Goal: Download file/media

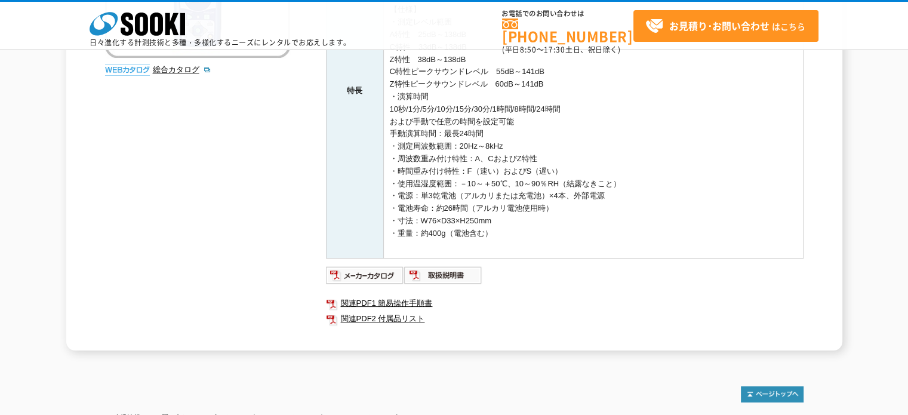
scroll to position [351, 0]
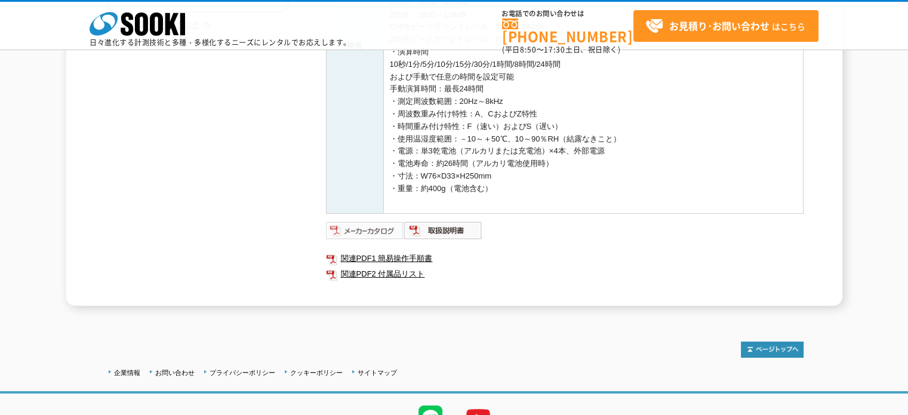
click at [365, 224] on img at bounding box center [365, 230] width 78 height 19
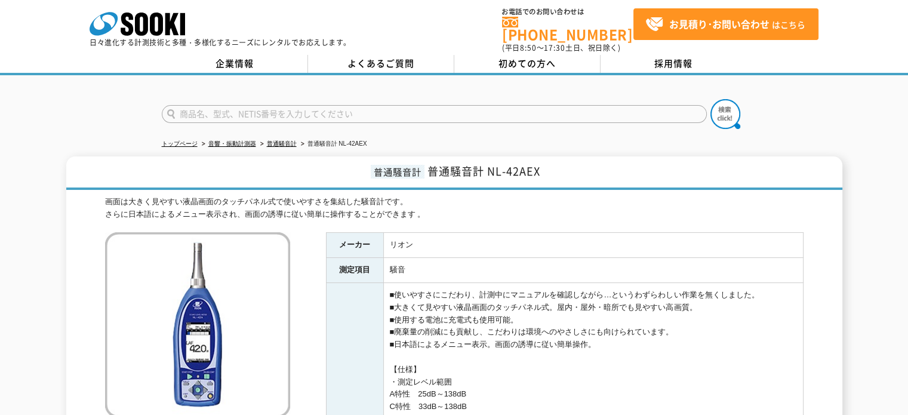
scroll to position [0, 0]
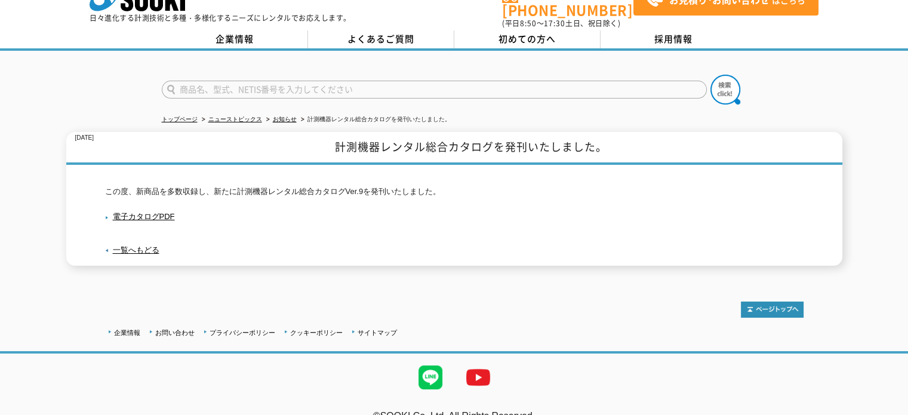
scroll to position [38, 0]
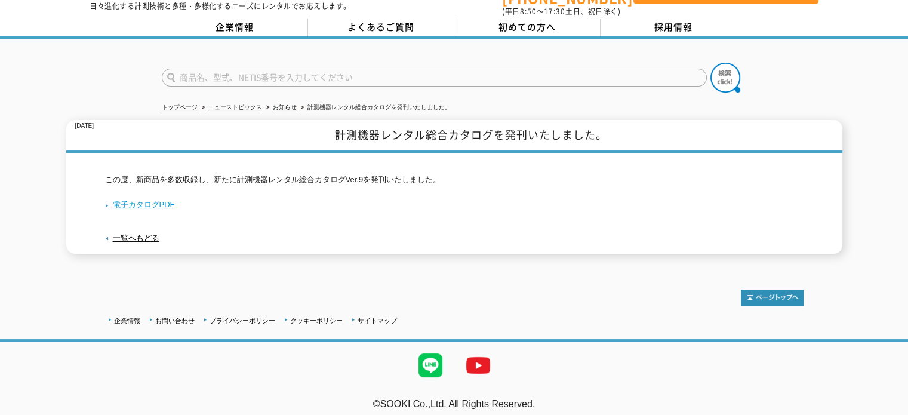
click at [129, 200] on link "電子カタログPDF" at bounding box center [140, 204] width 70 height 9
click at [135, 200] on link "電子カタログPDF" at bounding box center [140, 204] width 70 height 9
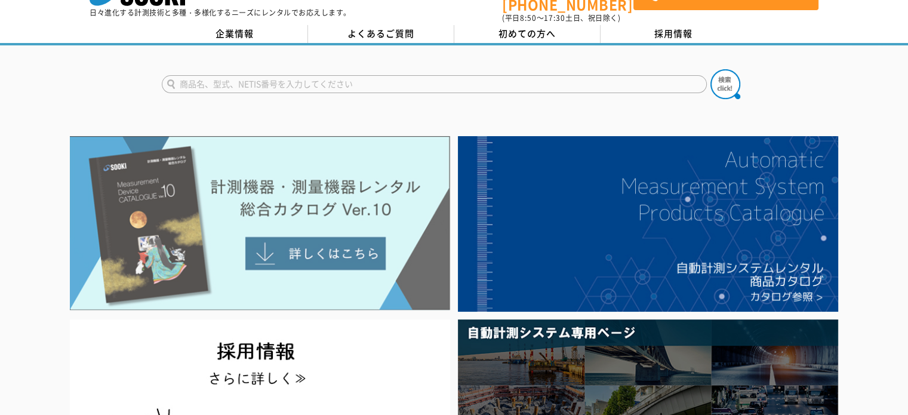
scroll to position [60, 0]
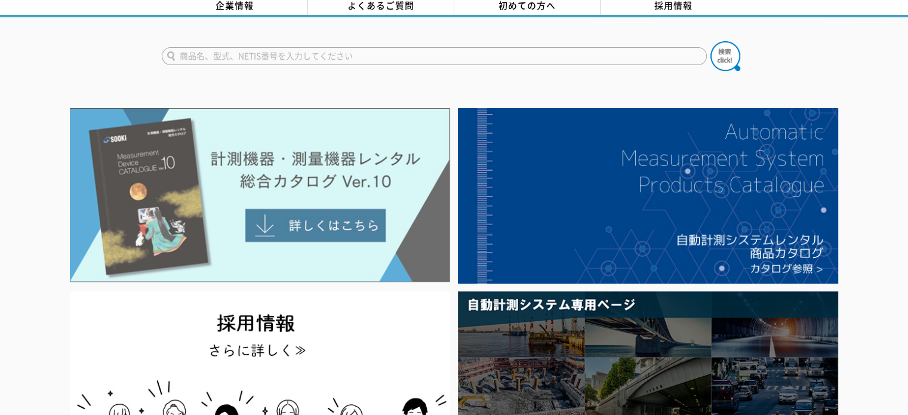
click at [296, 214] on img at bounding box center [260, 195] width 380 height 174
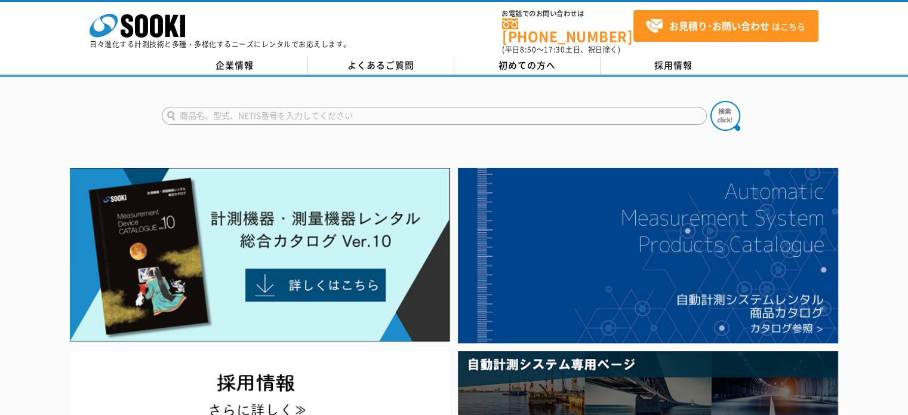
scroll to position [0, 0]
